Goal: Information Seeking & Learning: Learn about a topic

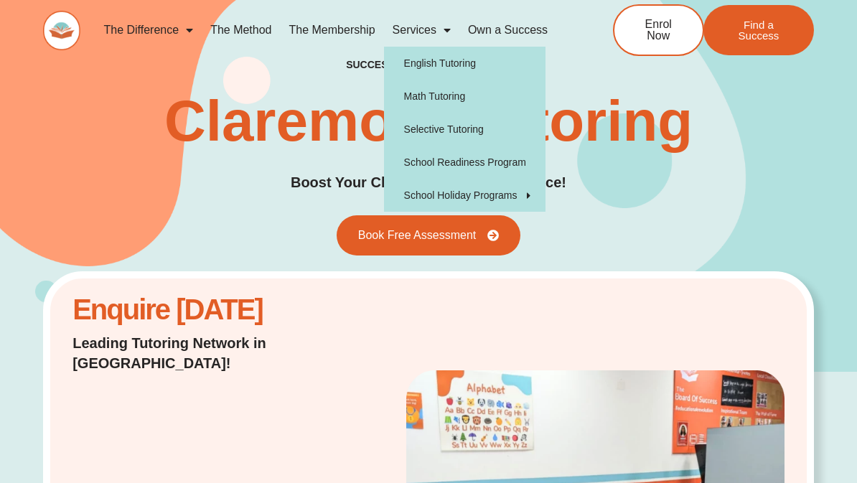
click at [188, 30] on span "Menu" at bounding box center [186, 30] width 14 height 26
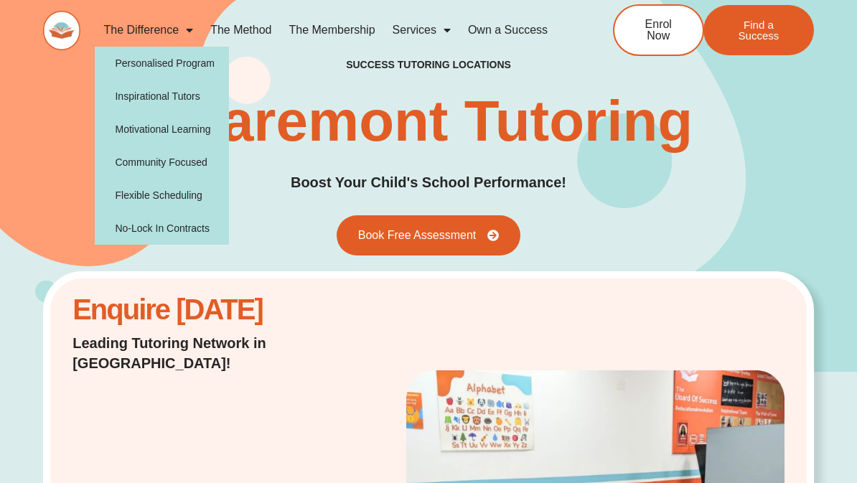
click at [235, 33] on link "The Method" at bounding box center [241, 30] width 78 height 33
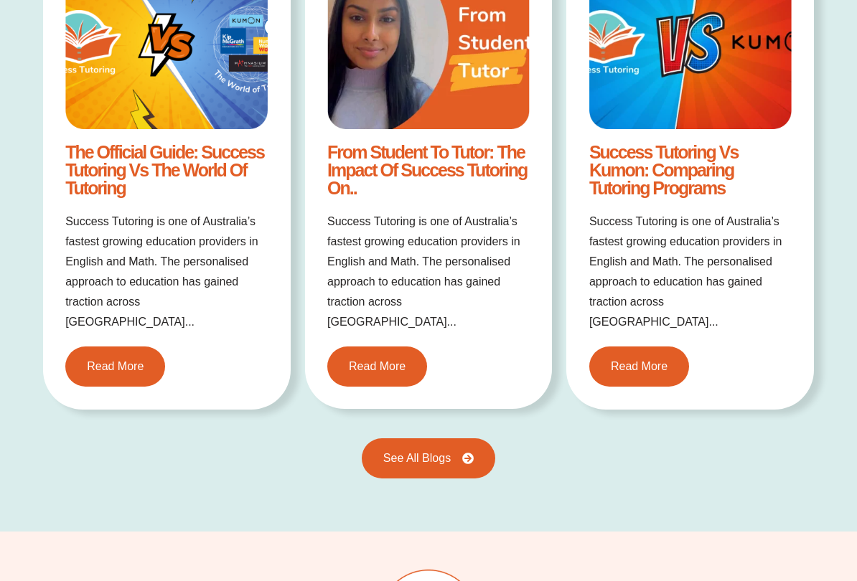
scroll to position [2268, 0]
click at [630, 344] on link "Read More" at bounding box center [639, 366] width 110 height 44
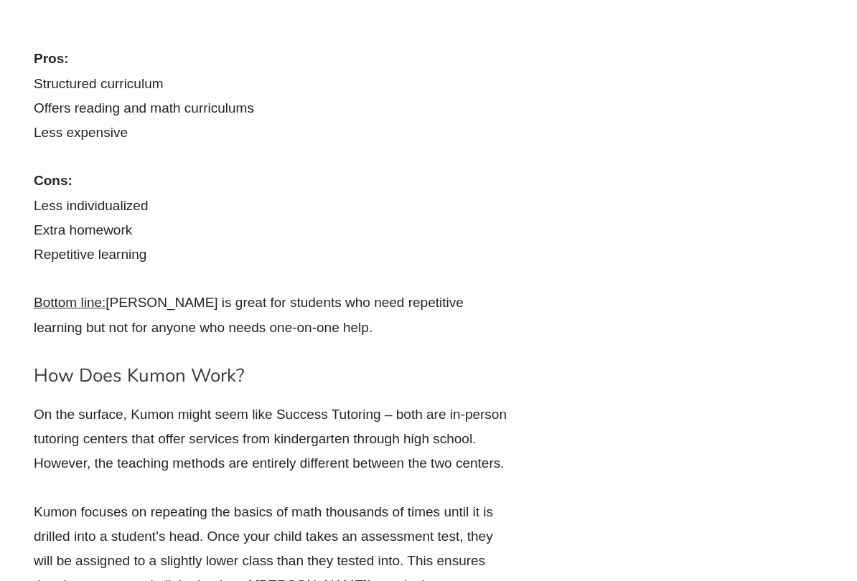
scroll to position [4222, 0]
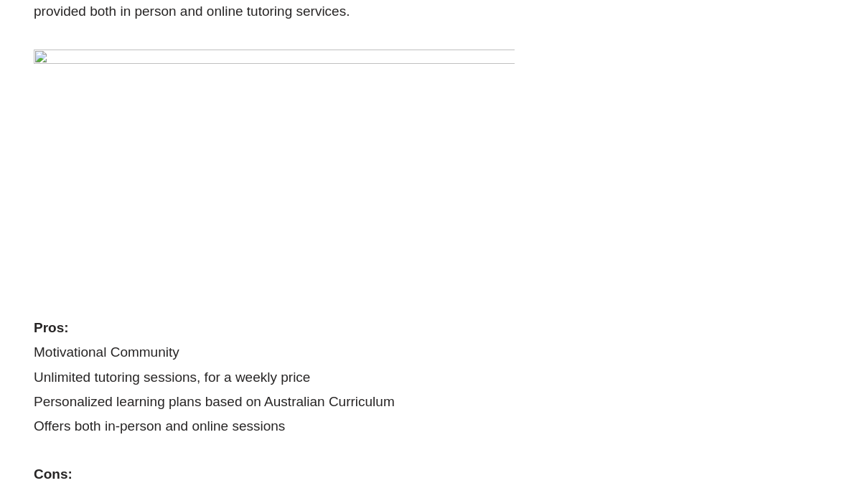
scroll to position [0, 0]
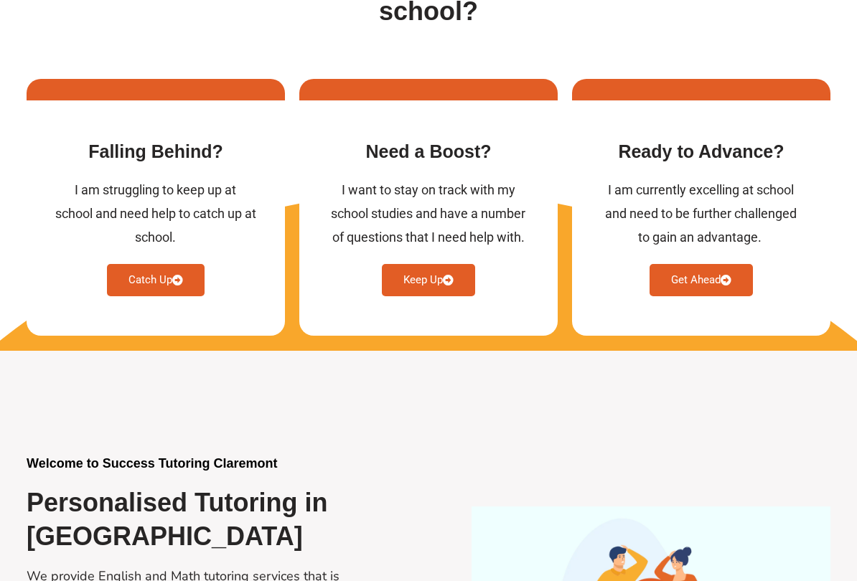
scroll to position [662, 0]
click at [120, 264] on link "Catch Up" at bounding box center [156, 280] width 98 height 32
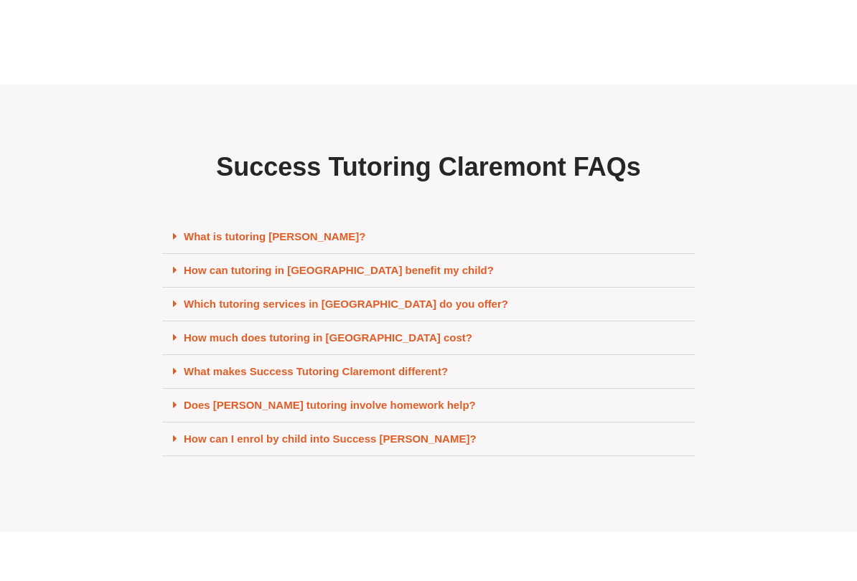
scroll to position [6075, 0]
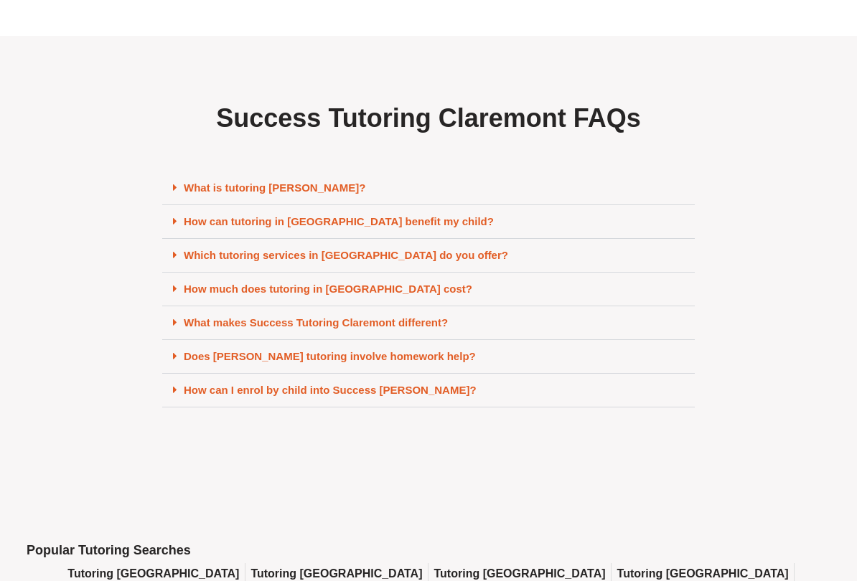
click at [213, 182] on link "What is tutoring [PERSON_NAME]?" at bounding box center [275, 188] width 182 height 12
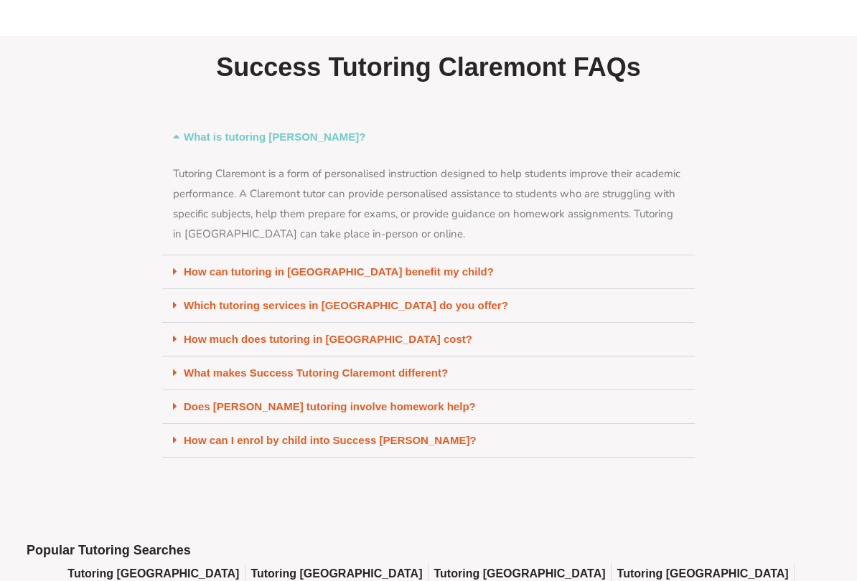
click at [196, 265] on link "How can tutoring in [GEOGRAPHIC_DATA] benefit my child?" at bounding box center [339, 271] width 310 height 12
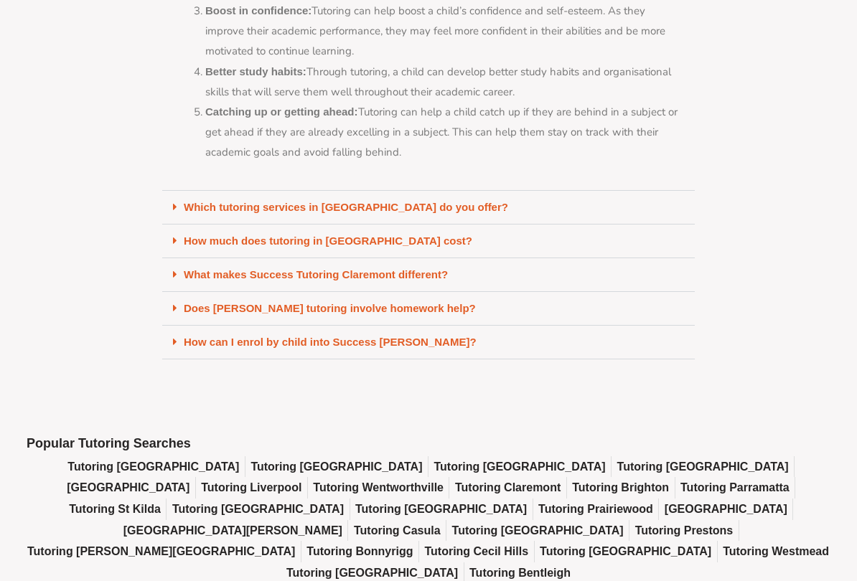
scroll to position [6510, 0]
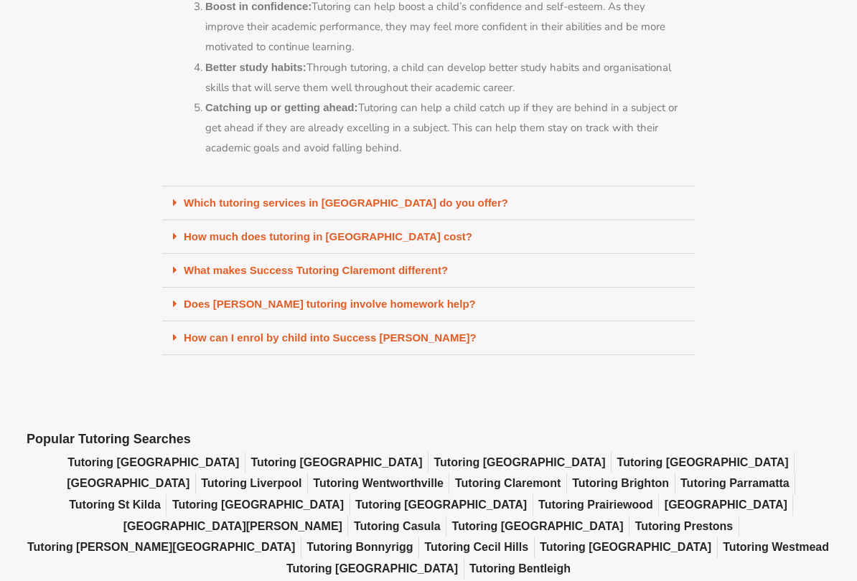
click at [199, 197] on link "Which tutoring services in [GEOGRAPHIC_DATA] do you offer?" at bounding box center [346, 203] width 324 height 12
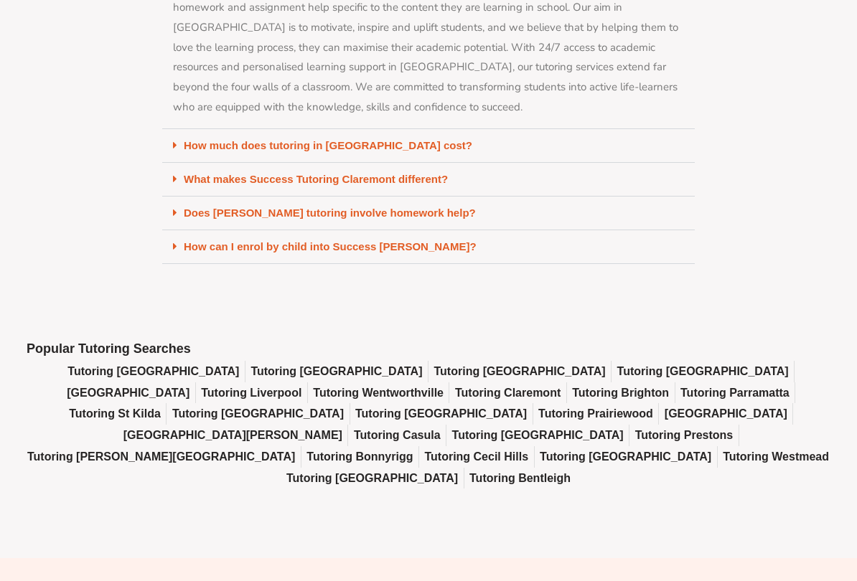
scroll to position [6824, 0]
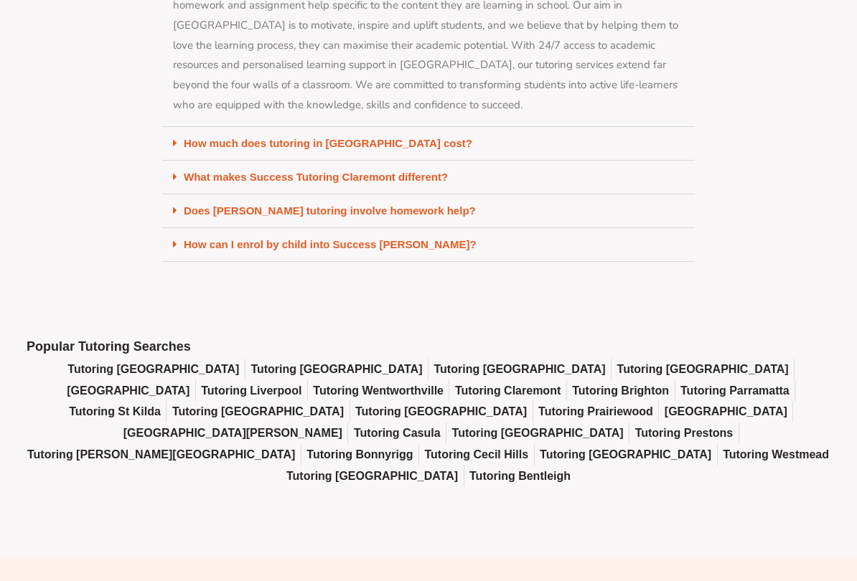
click at [195, 137] on link "How much does tutoring in [GEOGRAPHIC_DATA] cost?" at bounding box center [328, 143] width 288 height 12
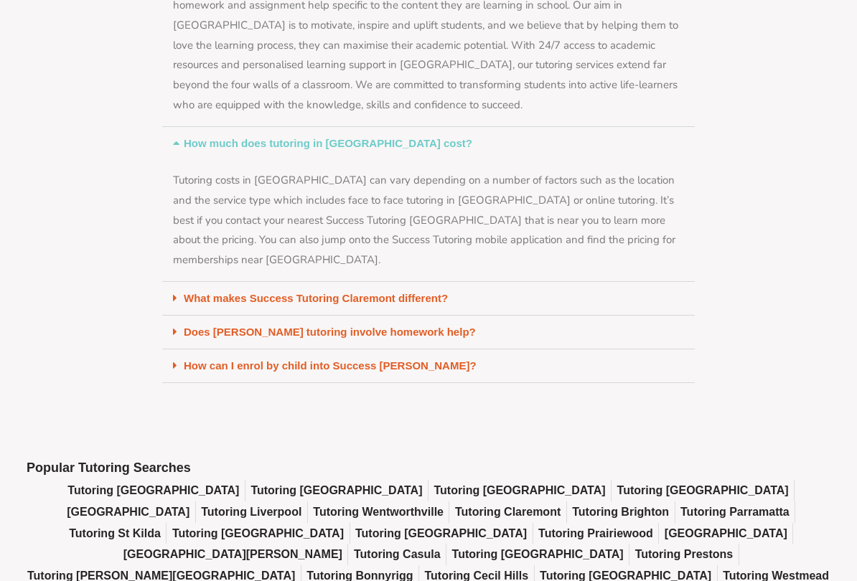
click at [205, 292] on link "What makes Success Tutoring Claremont different?" at bounding box center [316, 298] width 264 height 12
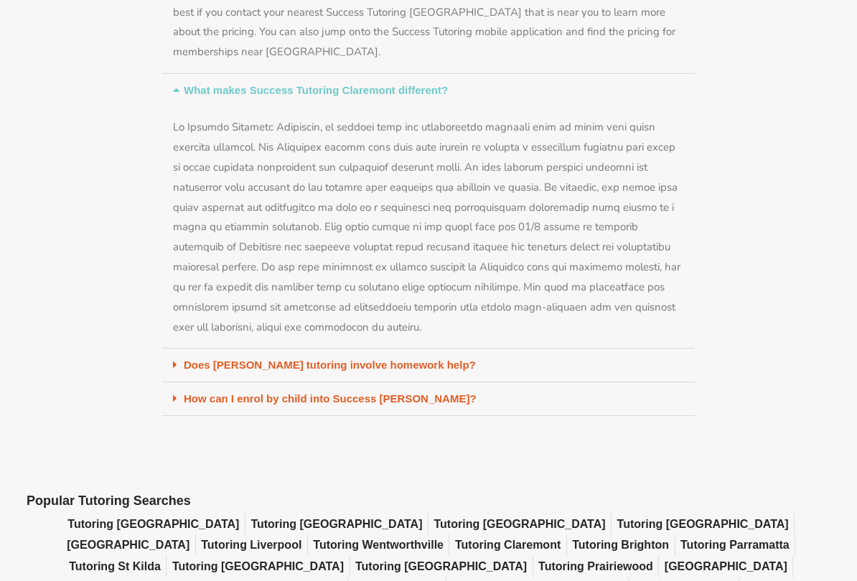
scroll to position [7032, 0]
click at [209, 359] on link "Does [PERSON_NAME] tutoring involve homework help?" at bounding box center [330, 365] width 292 height 12
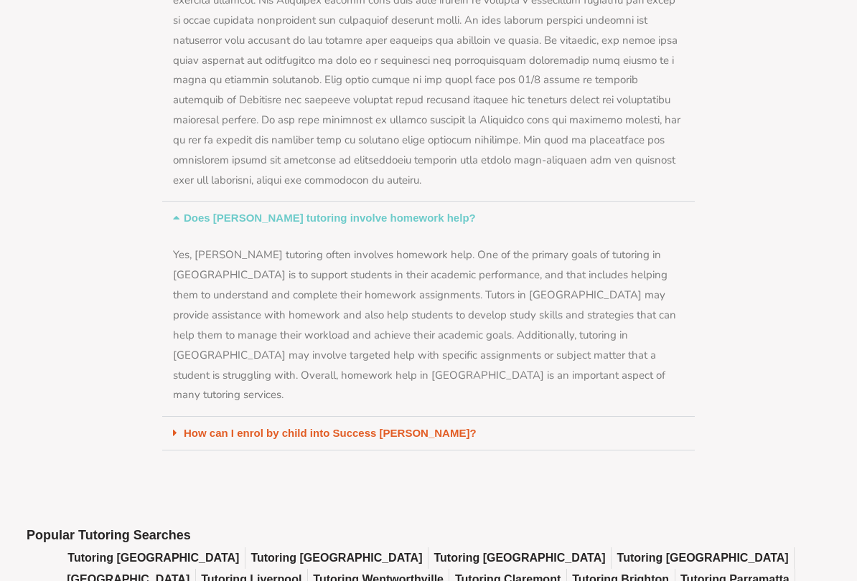
scroll to position [7190, 0]
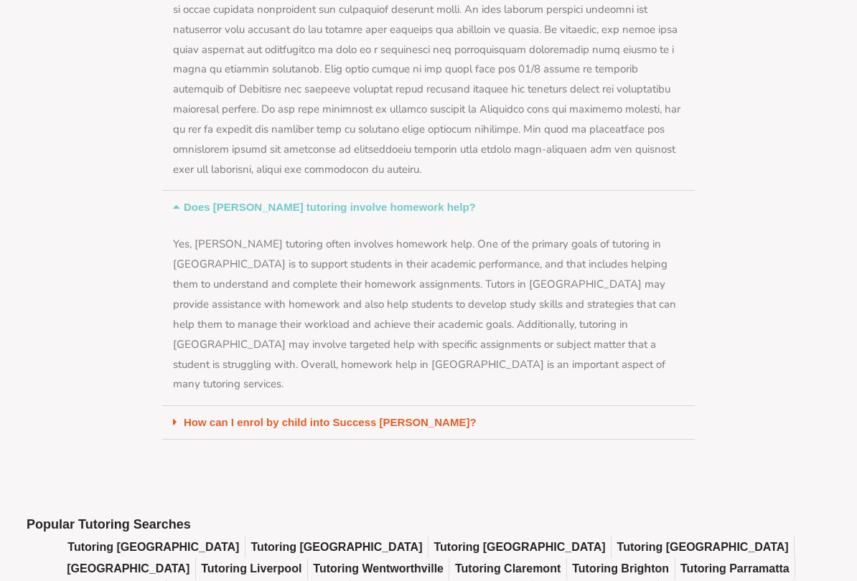
click at [202, 416] on link "How can I enrol by child into Success [PERSON_NAME]?" at bounding box center [330, 422] width 293 height 12
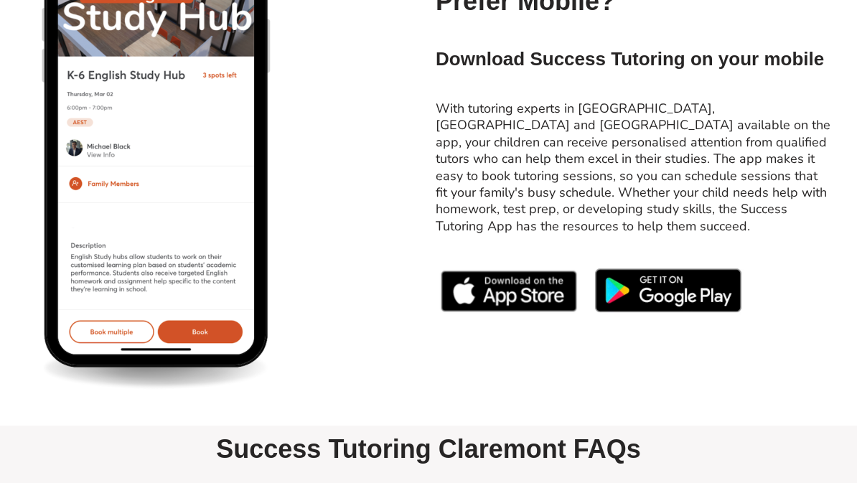
scroll to position [5676, 0]
